Goal: Task Accomplishment & Management: Use online tool/utility

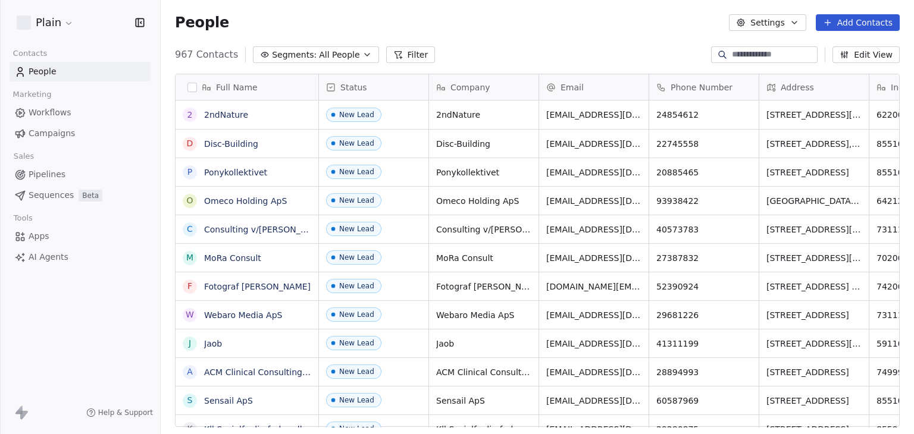
scroll to position [373, 744]
click at [48, 117] on span "Workflows" at bounding box center [50, 113] width 43 height 12
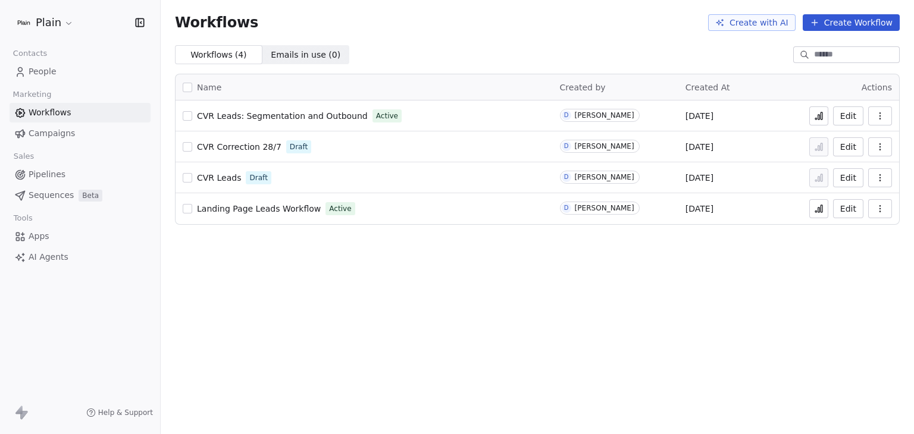
drag, startPoint x: 322, startPoint y: 112, endPoint x: 425, endPoint y: 35, distance: 128.8
click at [425, 35] on div "Workflows Create with AI Create Workflow" at bounding box center [537, 22] width 753 height 45
click at [824, 117] on icon at bounding box center [819, 116] width 10 height 10
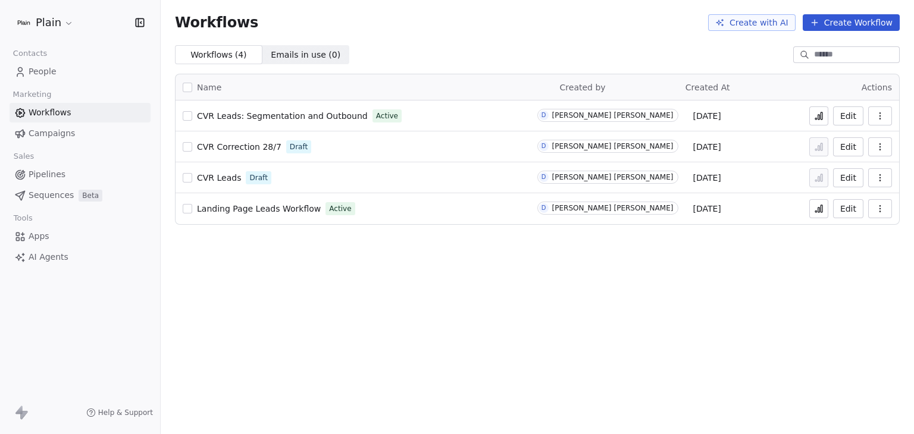
click at [45, 29] on html "Plain Contacts People Marketing Workflows Campaigns Sales Pipelines Sequences B…" at bounding box center [457, 217] width 914 height 434
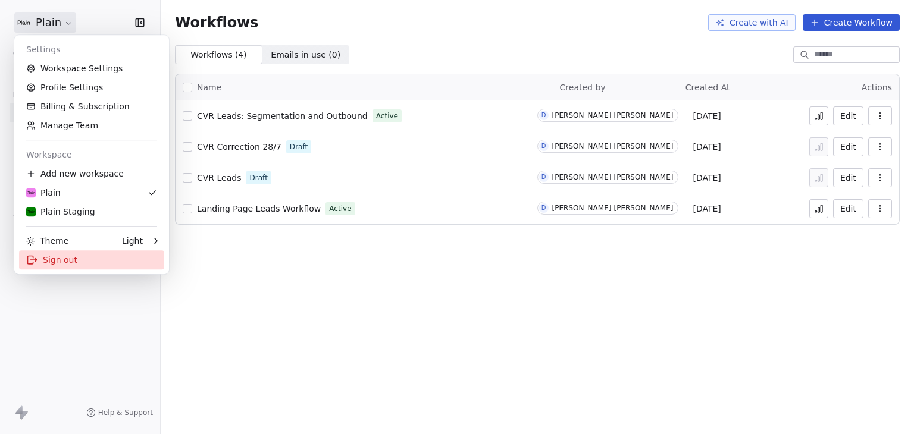
click at [121, 262] on div "Sign out" at bounding box center [91, 260] width 145 height 19
